Goal: Find specific page/section: Find specific page/section

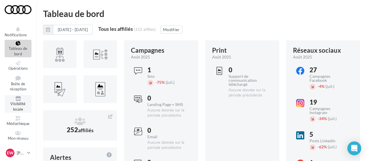
scroll to position [41, 0]
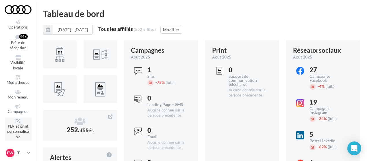
click at [19, 132] on span "PLV et print personnalisable" at bounding box center [18, 131] width 22 height 15
click at [16, 83] on span "Médiathèque" at bounding box center [18, 82] width 23 height 5
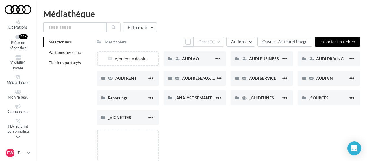
click at [80, 30] on input "text" at bounding box center [75, 28] width 64 height 10
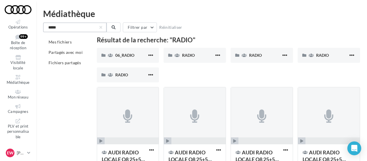
scroll to position [0, 0]
type input "*****"
click at [135, 56] on div "06_RADIO" at bounding box center [131, 55] width 32 height 6
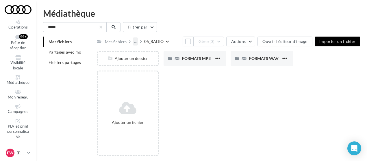
click at [133, 42] on div "..." at bounding box center [135, 42] width 5 height 8
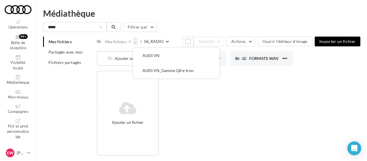
click at [134, 41] on div "..." at bounding box center [135, 42] width 5 height 8
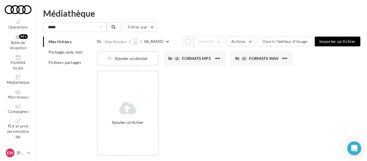
click at [136, 41] on div "..." at bounding box center [135, 42] width 5 height 8
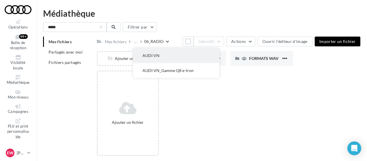
click at [153, 55] on button "AUDI VN" at bounding box center [176, 55] width 86 height 15
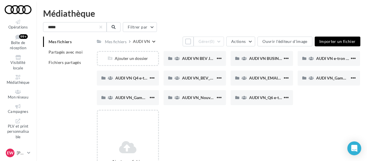
click at [164, 46] on div "Mes fichiers AUDI VN Tout sélectionner Gérer (0) Actions Ouvrir l'éditeur d'ima…" at bounding box center [228, 118] width 263 height 163
click at [113, 43] on div "Mes fichiers" at bounding box center [116, 42] width 22 height 6
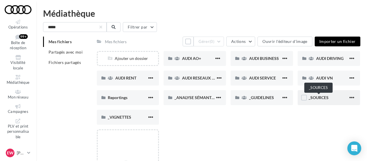
click at [318, 98] on span "_SOURCES" at bounding box center [318, 97] width 20 height 5
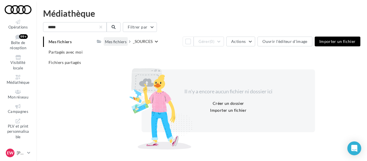
click at [112, 42] on div "Mes fichiers" at bounding box center [116, 42] width 22 height 6
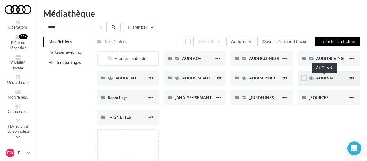
click at [319, 77] on span "AUDI VN" at bounding box center [324, 78] width 17 height 5
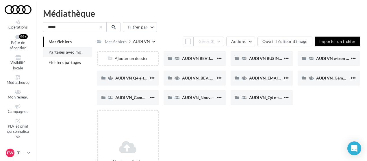
click at [64, 51] on span "Partagés avec moi" at bounding box center [66, 52] width 34 height 5
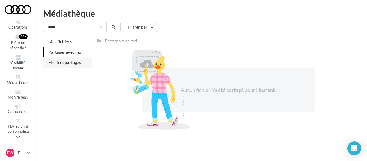
click at [65, 62] on span "Fichiers partagés" at bounding box center [65, 62] width 32 height 5
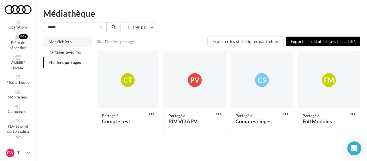
click at [64, 41] on span "Mes fichiers" at bounding box center [60, 41] width 23 height 5
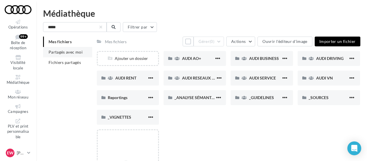
click at [63, 49] on li "Partagés avec moi" at bounding box center [67, 52] width 49 height 10
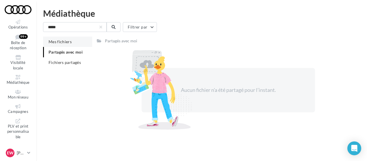
click at [62, 41] on span "Mes fichiers" at bounding box center [60, 41] width 23 height 5
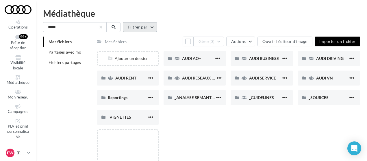
click at [143, 29] on button "Filtrer par" at bounding box center [140, 27] width 34 height 10
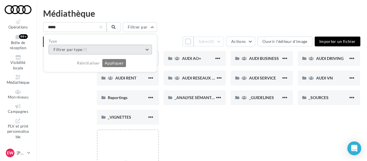
click at [135, 50] on button "Filtrer par type (7)" at bounding box center [100, 50] width 103 height 10
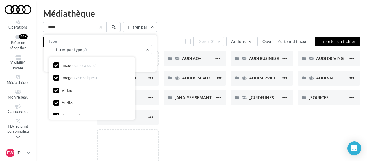
click at [81, 66] on span "(sans calques)" at bounding box center [84, 65] width 25 height 5
click at [76, 78] on span "(avec calques)" at bounding box center [84, 78] width 25 height 5
click at [68, 90] on div "Vidéo" at bounding box center [67, 91] width 11 height 6
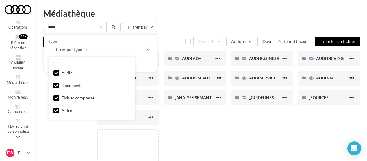
click at [74, 85] on div "Document" at bounding box center [71, 86] width 19 height 6
click at [72, 98] on div "Fichier compressé" at bounding box center [78, 98] width 33 height 6
click at [65, 109] on div "Autre" at bounding box center [67, 111] width 10 height 6
click at [170, 41] on div "Mes fichiers Tout sélectionner Gérer (0) Actions Ouvrir l'éditeur d'image Impor…" at bounding box center [228, 42] width 263 height 10
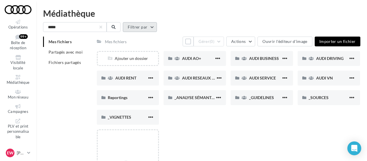
click at [131, 27] on button "Filtrer par" at bounding box center [140, 27] width 34 height 10
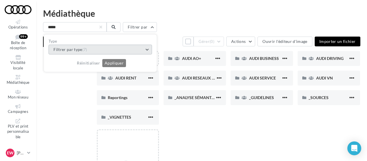
click at [111, 50] on button "Filtrer par type (7)" at bounding box center [100, 50] width 103 height 10
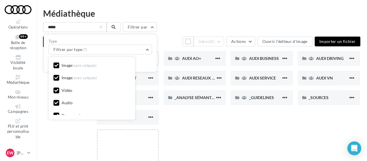
click at [84, 67] on span "(sans calques)" at bounding box center [84, 65] width 25 height 5
click at [81, 79] on span "(avec calques)" at bounding box center [84, 78] width 25 height 5
click at [69, 92] on div "Vidéo" at bounding box center [67, 91] width 11 height 6
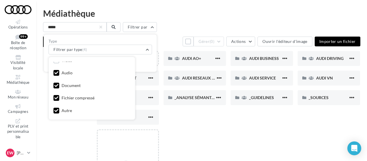
click at [68, 83] on div "Document" at bounding box center [71, 86] width 19 height 6
click at [64, 94] on div "Image (sans calques) Image (avec calques) Vidéo Audio Document Fichier compress…" at bounding box center [91, 73] width 77 height 83
click at [64, 97] on div "Fichier compressé" at bounding box center [78, 98] width 33 height 6
click at [62, 108] on div "Autre" at bounding box center [67, 111] width 10 height 6
click at [147, 62] on div "Réinitialiser Appliquer" at bounding box center [100, 61] width 103 height 13
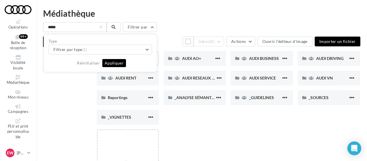
click at [110, 64] on button "Appliquer" at bounding box center [114, 63] width 24 height 8
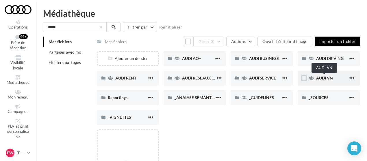
click at [332, 79] on span "AUDI VN" at bounding box center [324, 78] width 17 height 5
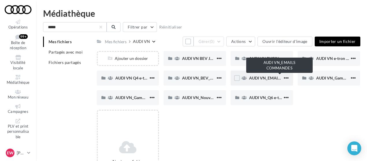
click at [270, 78] on span "AUDI VN_EMAILS COMMANDES" at bounding box center [279, 78] width 61 height 5
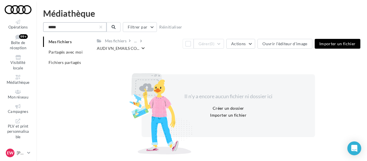
click at [87, 27] on input "*****" at bounding box center [75, 27] width 64 height 10
click at [17, 93] on icon at bounding box center [17, 92] width 23 height 5
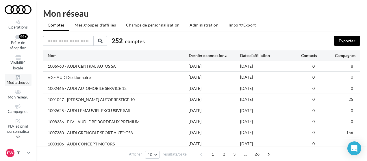
click at [21, 79] on icon at bounding box center [17, 77] width 23 height 5
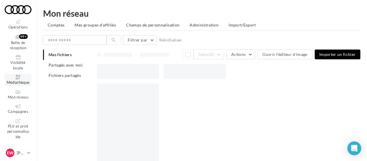
scroll to position [9, 0]
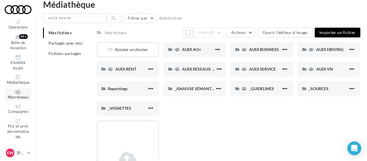
click at [20, 92] on icon at bounding box center [17, 92] width 23 height 5
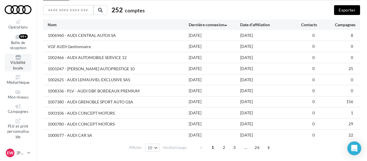
click at [20, 62] on span "Visibilité locale" at bounding box center [17, 65] width 15 height 10
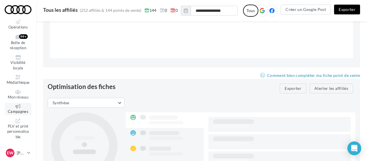
click at [20, 110] on span "Campagnes" at bounding box center [18, 111] width 21 height 5
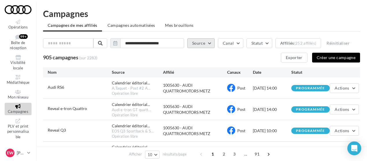
click at [202, 46] on button "Source" at bounding box center [200, 43] width 27 height 10
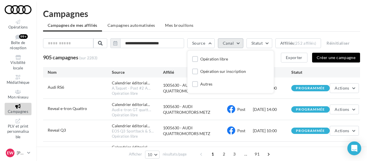
click at [241, 42] on button "Canal" at bounding box center [230, 43] width 25 height 10
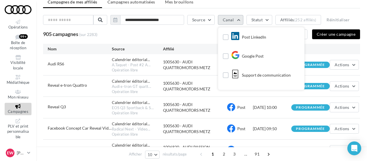
scroll to position [77, 0]
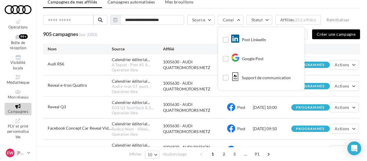
click at [198, 32] on div "905 campagnes (sur 2283) Exporter Créer une campagne" at bounding box center [201, 34] width 317 height 10
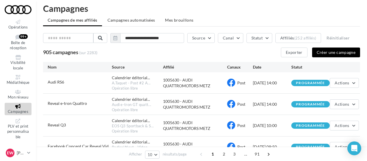
scroll to position [5, 0]
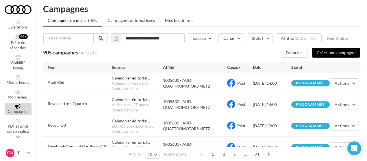
click at [74, 36] on input "text" at bounding box center [68, 38] width 51 height 10
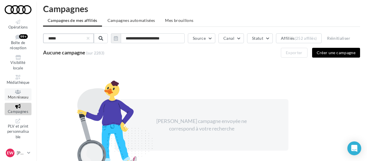
type input "*****"
click at [11, 93] on icon at bounding box center [17, 92] width 23 height 5
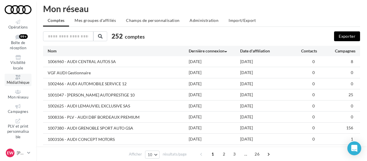
click at [20, 79] on icon at bounding box center [17, 77] width 23 height 5
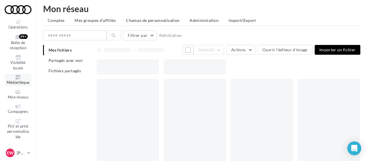
scroll to position [9, 0]
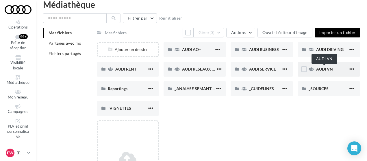
click at [326, 68] on span "AUDI VN" at bounding box center [324, 69] width 17 height 5
